Goal: Information Seeking & Learning: Learn about a topic

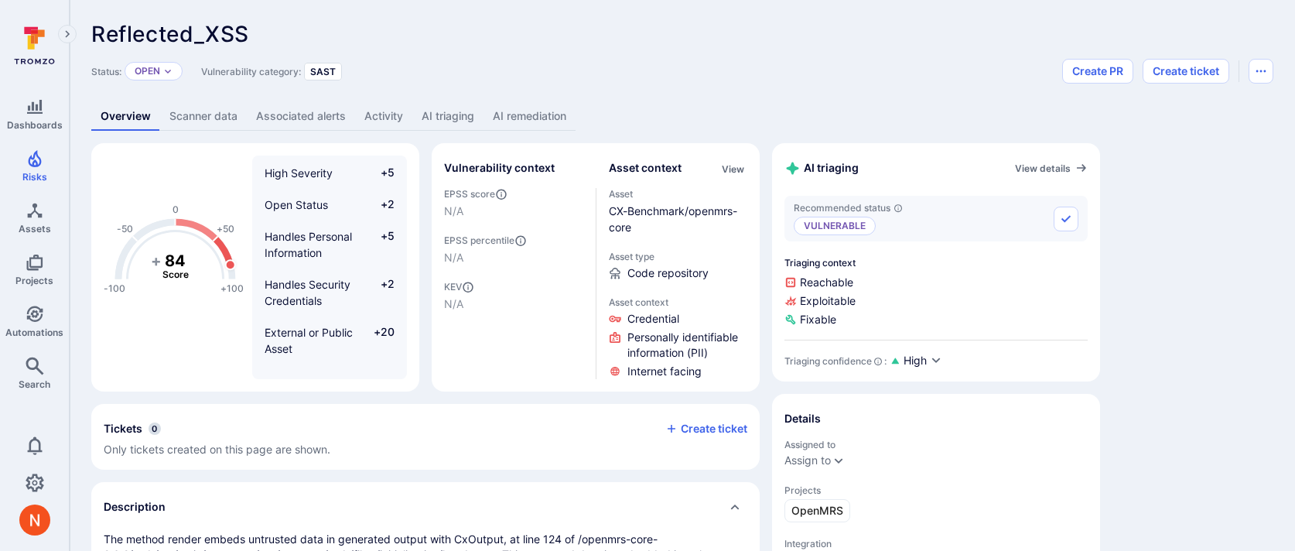
click at [459, 115] on link "AI triaging" at bounding box center [447, 116] width 71 height 29
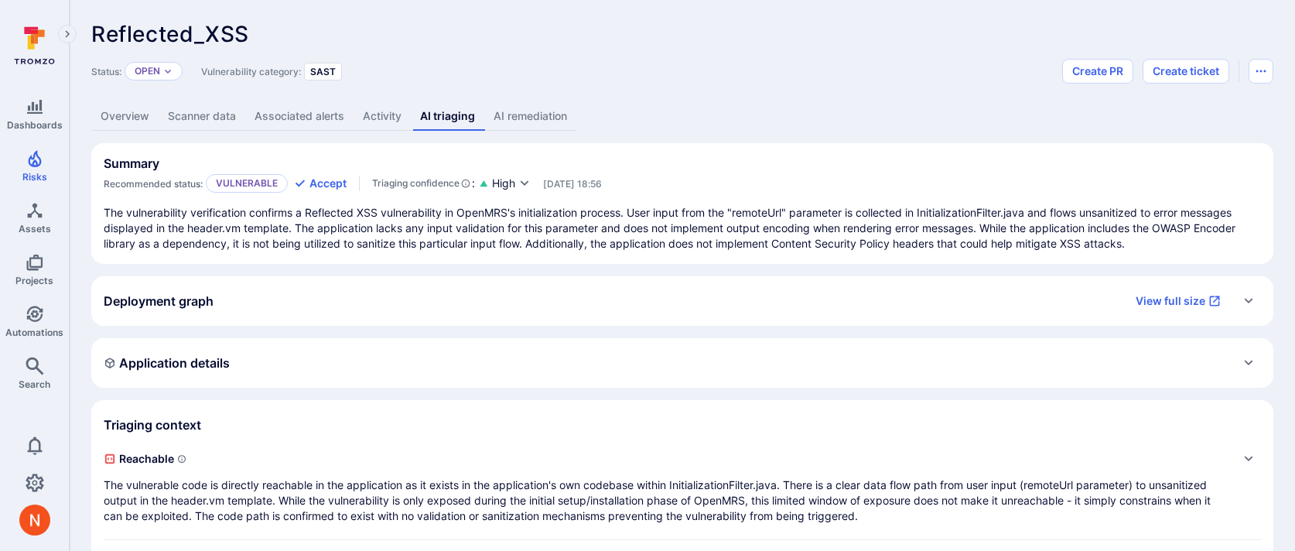
click at [108, 111] on link "Overview" at bounding box center [124, 116] width 67 height 29
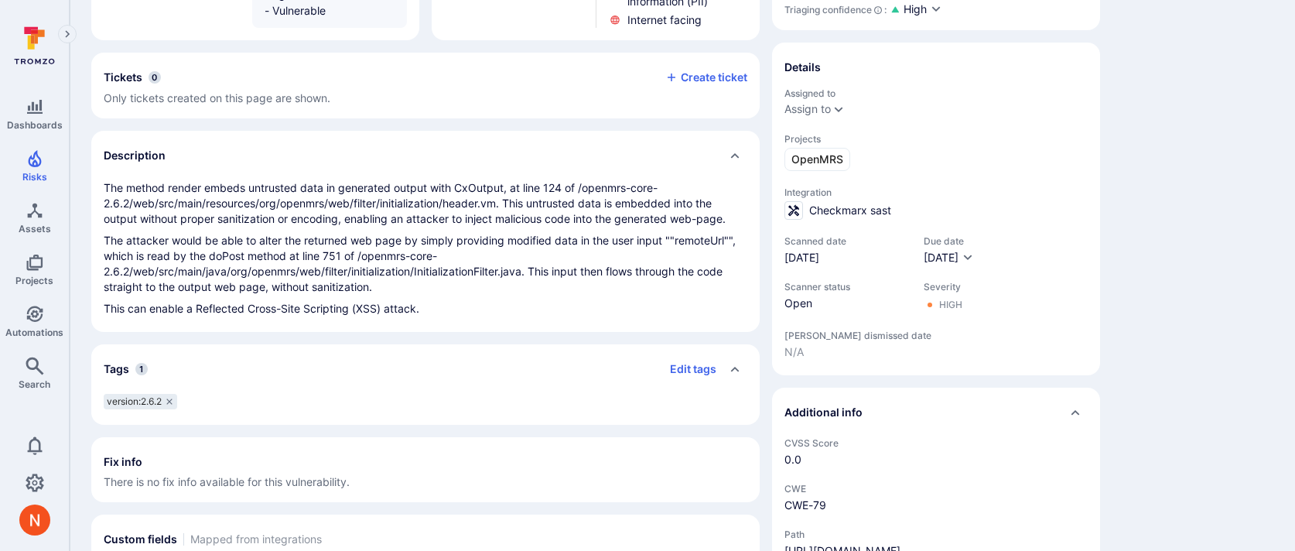
scroll to position [513, 0]
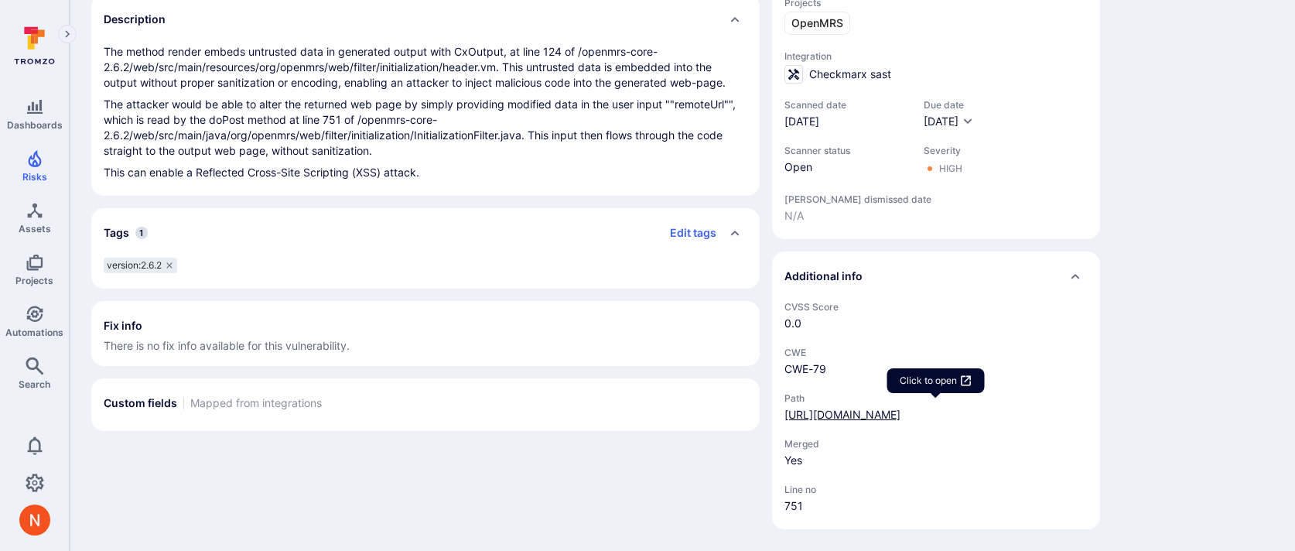
drag, startPoint x: 960, startPoint y: 415, endPoint x: 845, endPoint y: 415, distance: 115.2
click at [845, 415] on div "https://github.com/CX-Benchmark/openmrs-core/blob/main/web/src/main/java/org/op…" at bounding box center [842, 414] width 116 height 15
copy link "InitializationFilter.java"
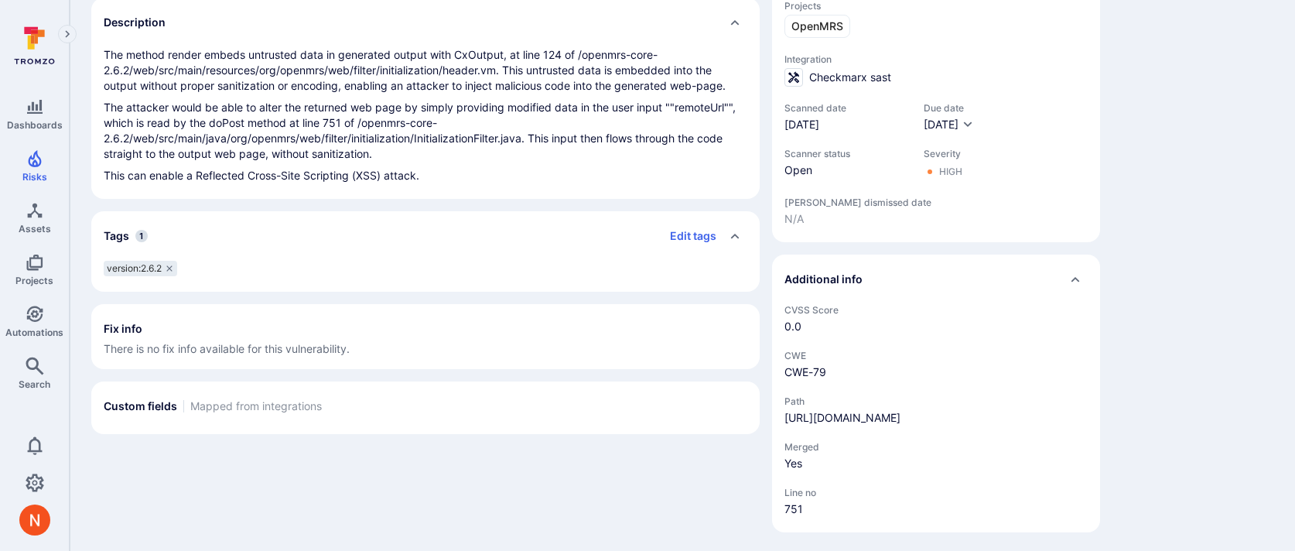
scroll to position [0, 0]
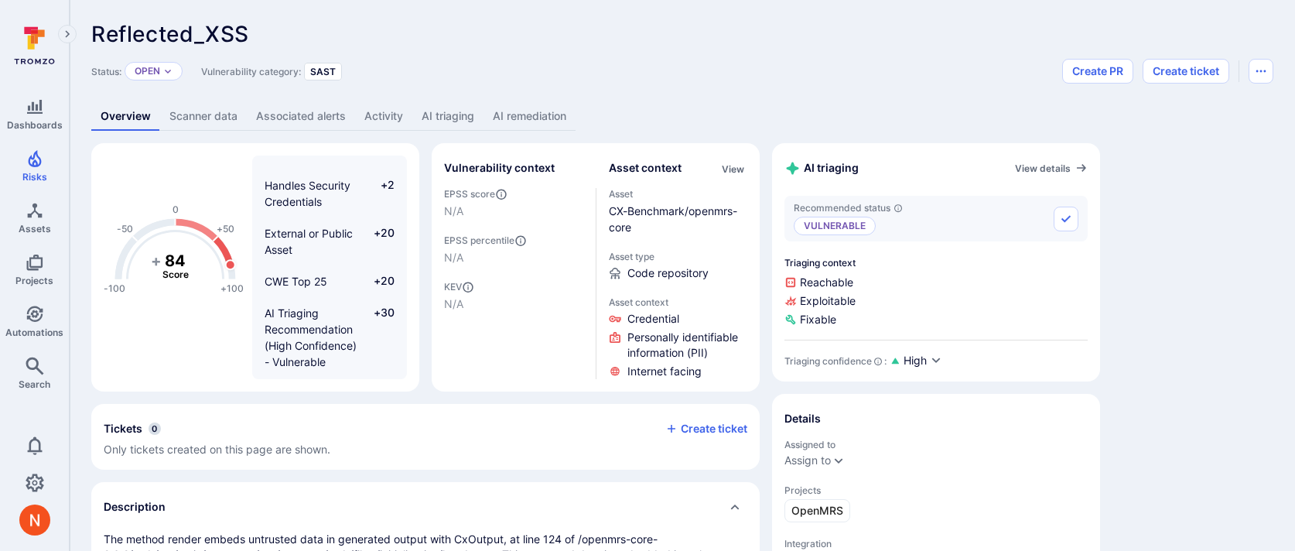
click at [537, 104] on link "AI remediation" at bounding box center [529, 116] width 92 height 29
